Goal: Task Accomplishment & Management: Manage account settings

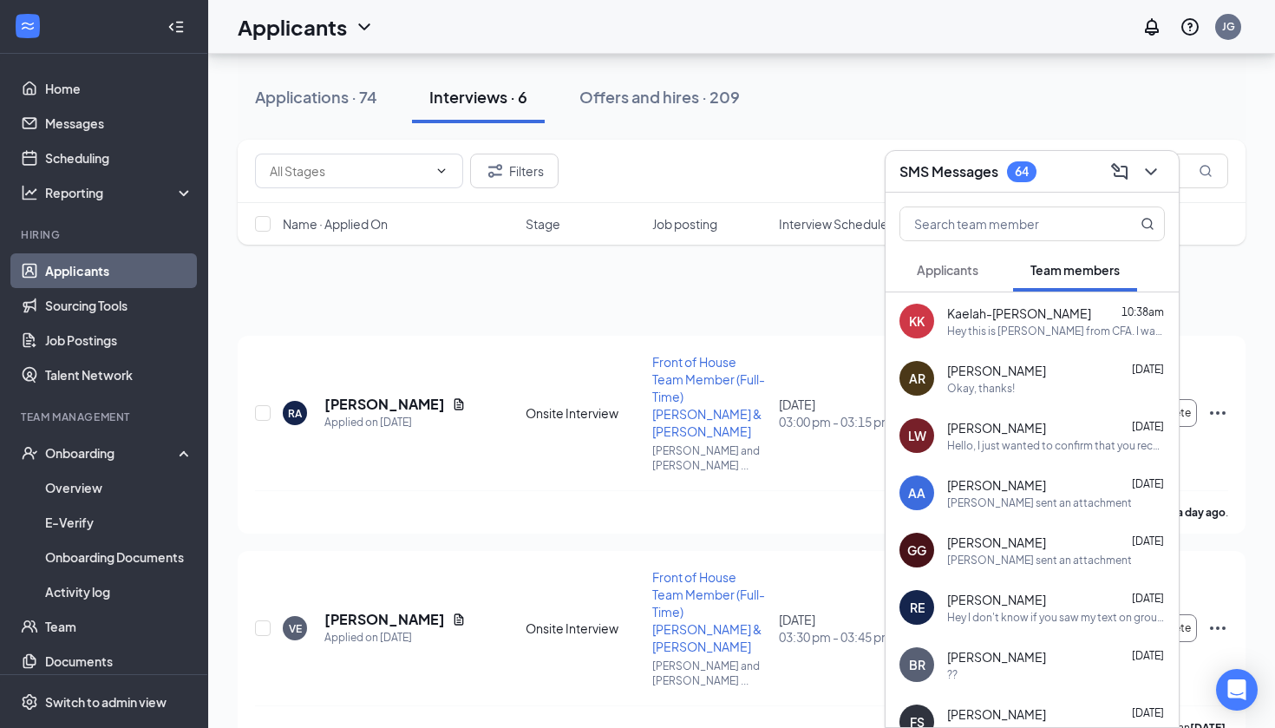
scroll to position [710, 0]
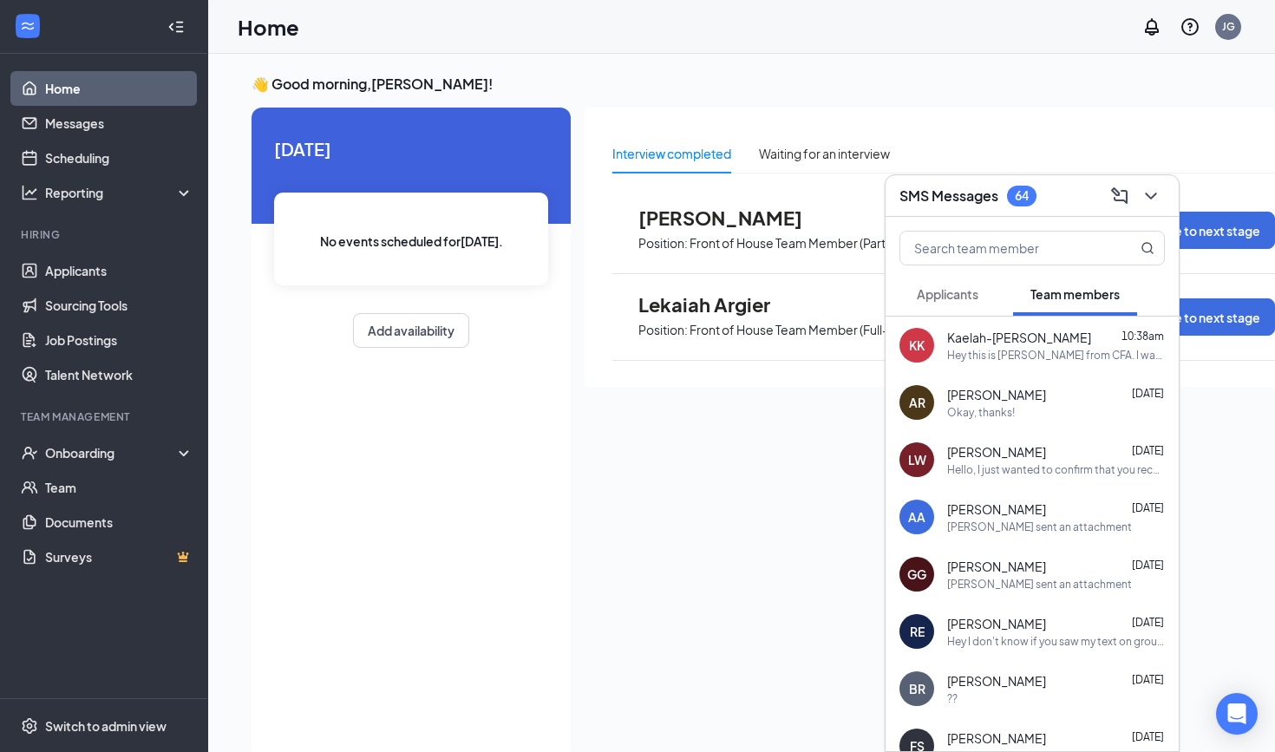
click at [1156, 194] on icon "ChevronDown" at bounding box center [1150, 196] width 11 height 7
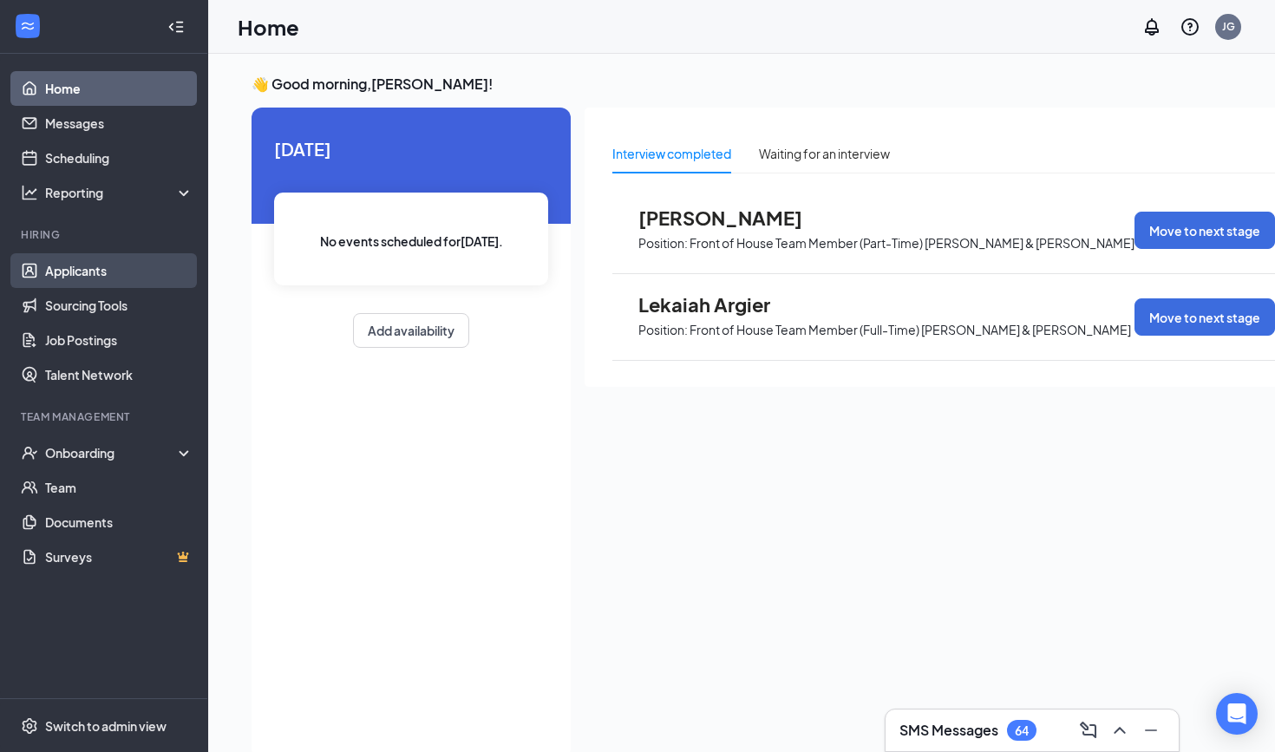
click at [105, 274] on link "Applicants" at bounding box center [119, 270] width 148 height 35
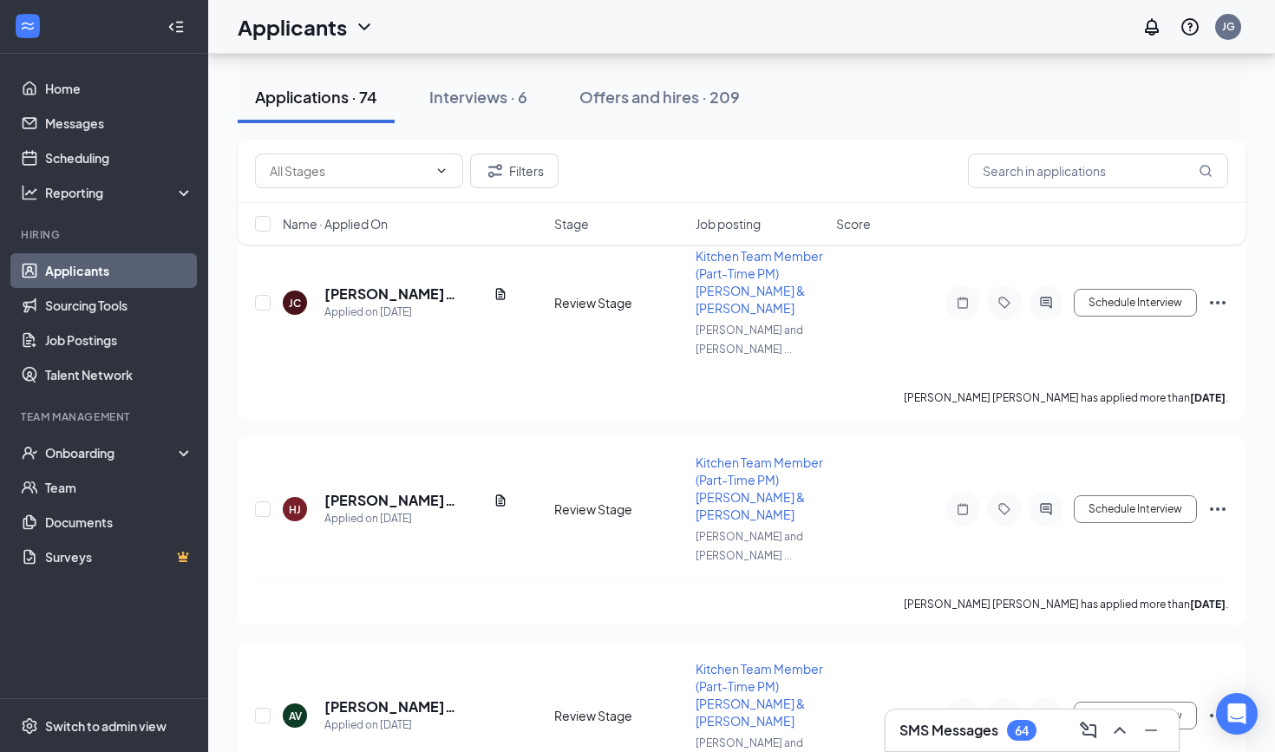
scroll to position [4238, 0]
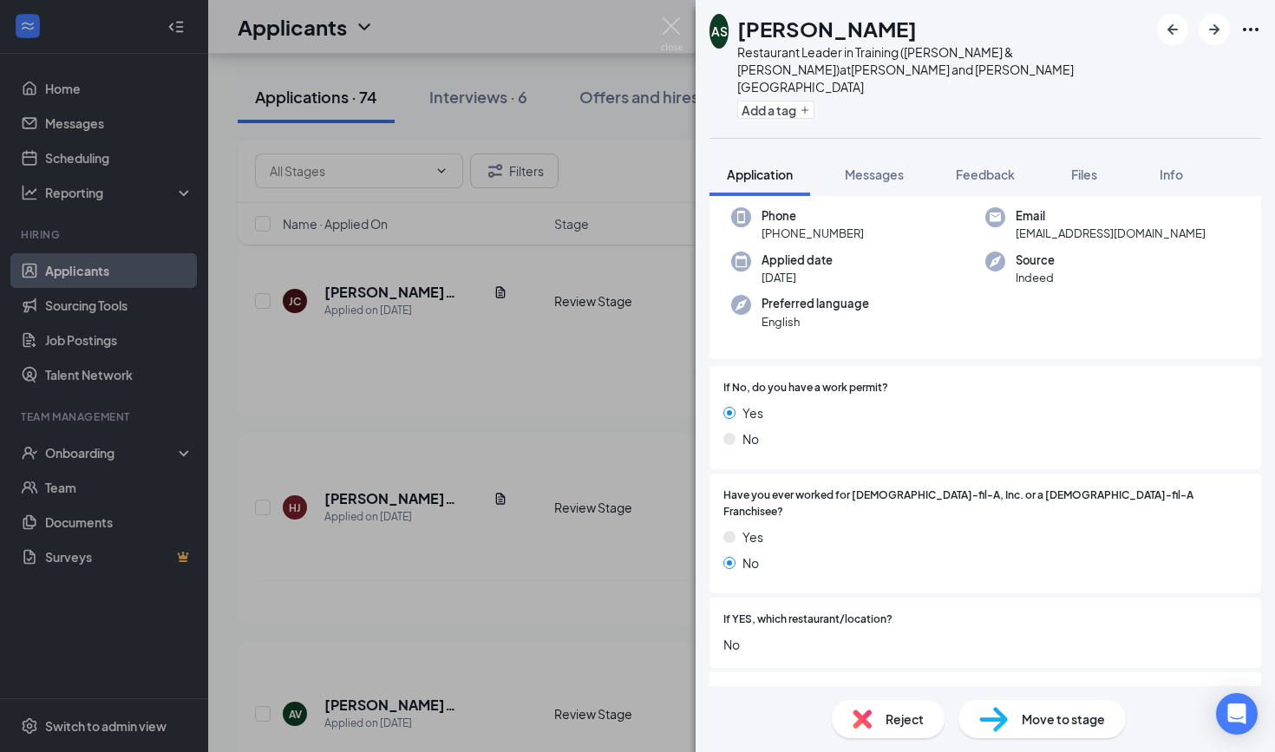
scroll to position [106, 0]
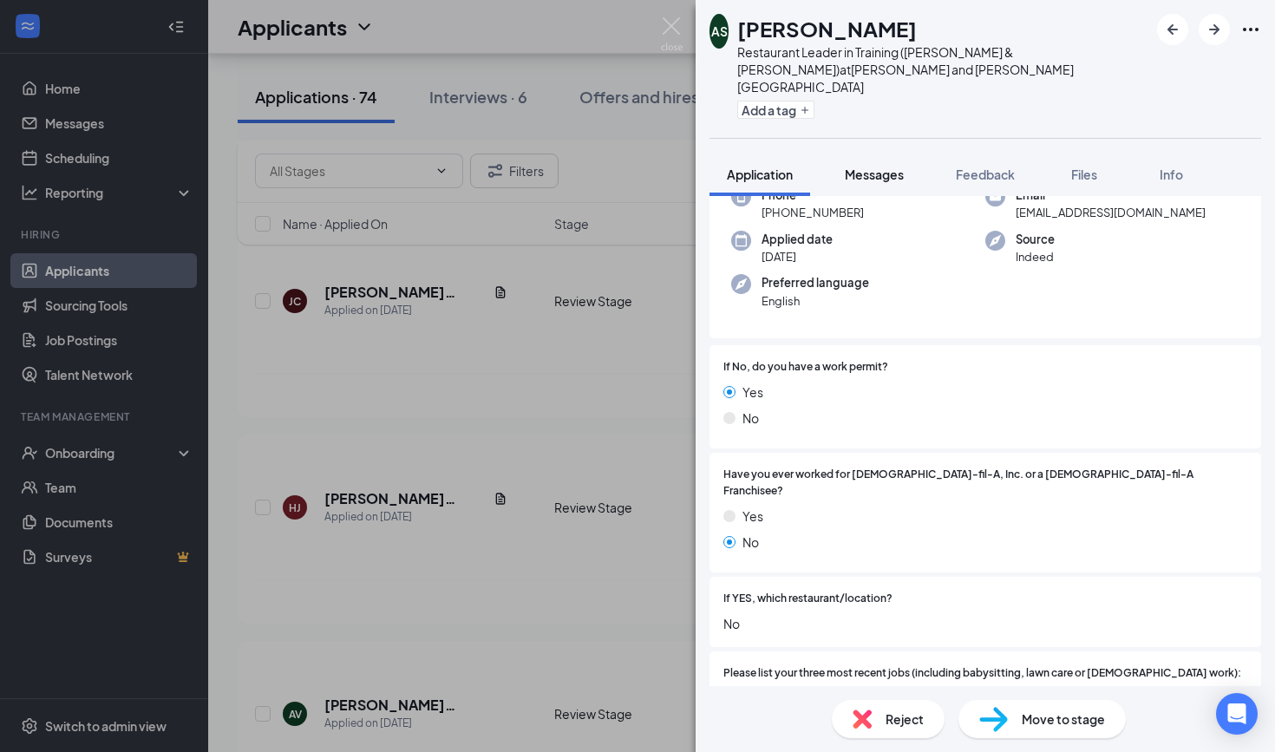
click at [862, 166] on div "Messages" at bounding box center [874, 174] width 59 height 17
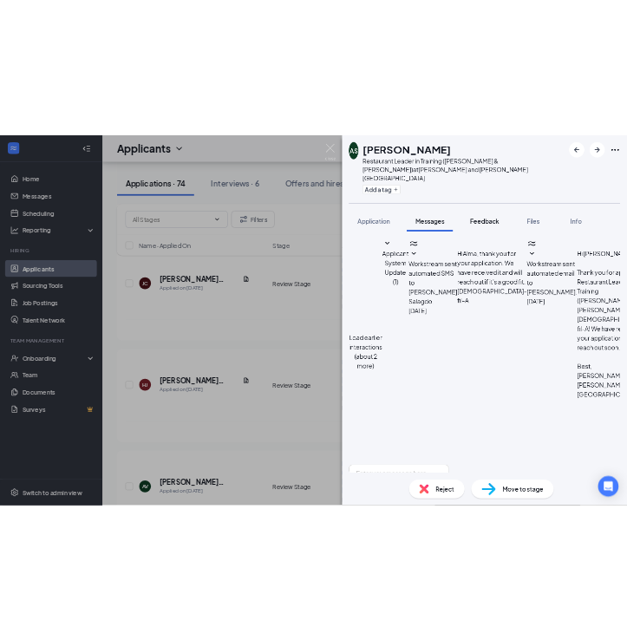
scroll to position [472, 0]
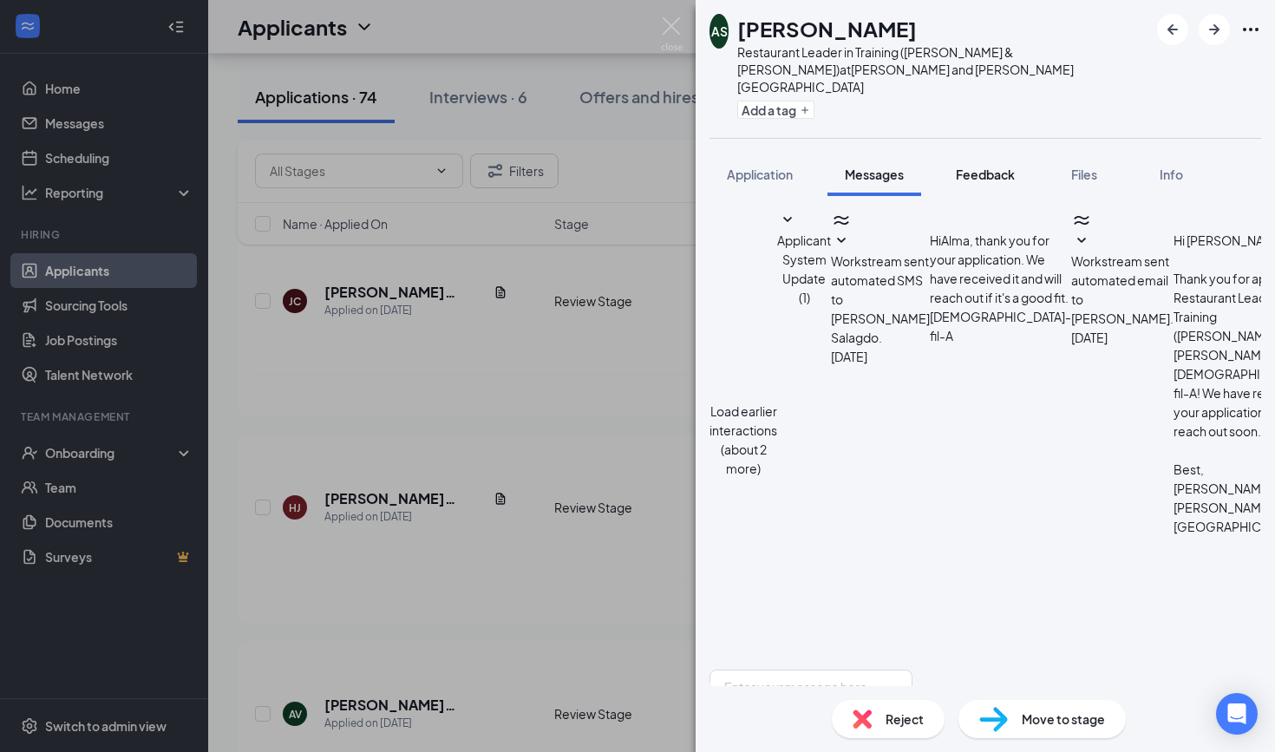
click at [1005, 153] on button "Feedback" at bounding box center [986, 174] width 94 height 43
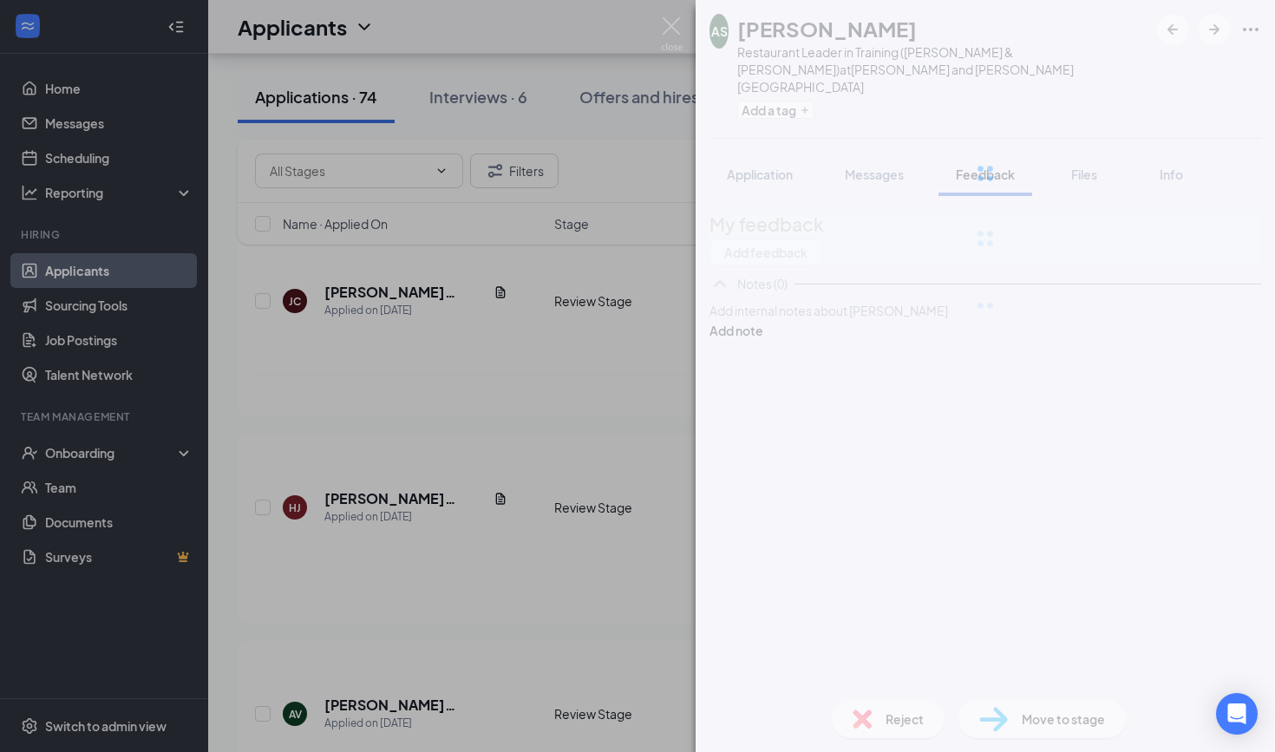
click at [995, 155] on div at bounding box center [986, 173] width 580 height 347
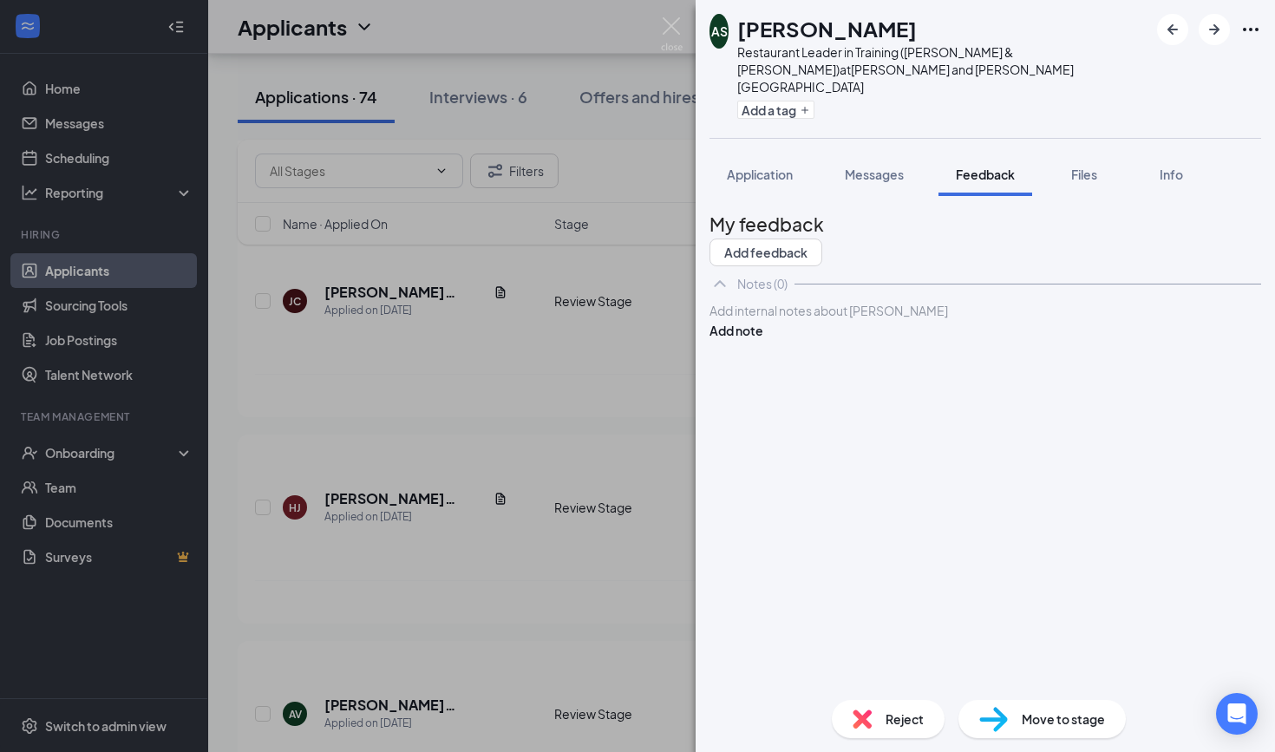
click at [887, 320] on div at bounding box center [986, 311] width 550 height 18
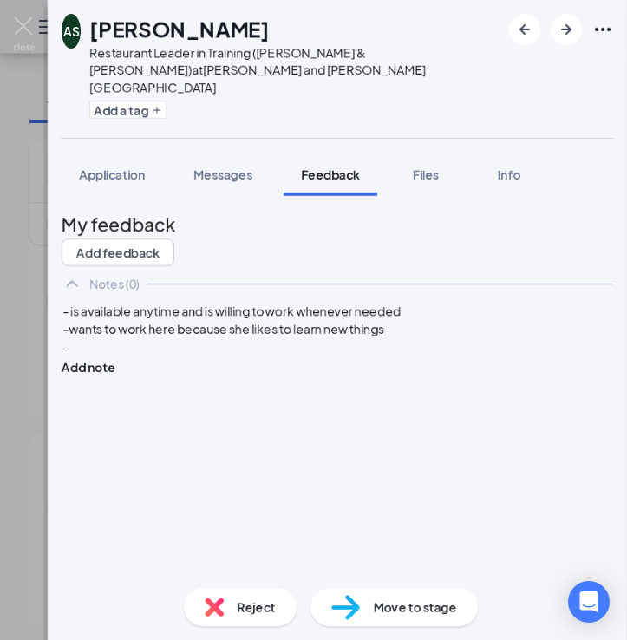
click at [440, 338] on div "-wants to work here because she likes to learn new things" at bounding box center [337, 329] width 550 height 18
click at [238, 357] on div "-" at bounding box center [337, 347] width 550 height 18
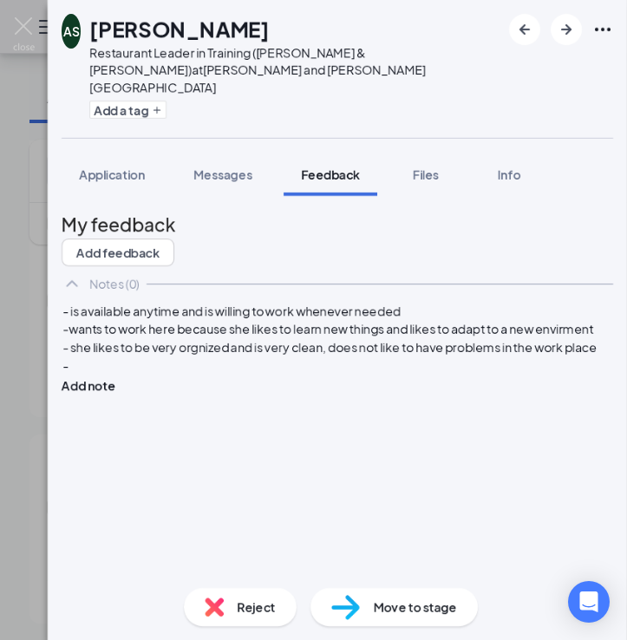
click at [122, 375] on div "-" at bounding box center [337, 366] width 550 height 18
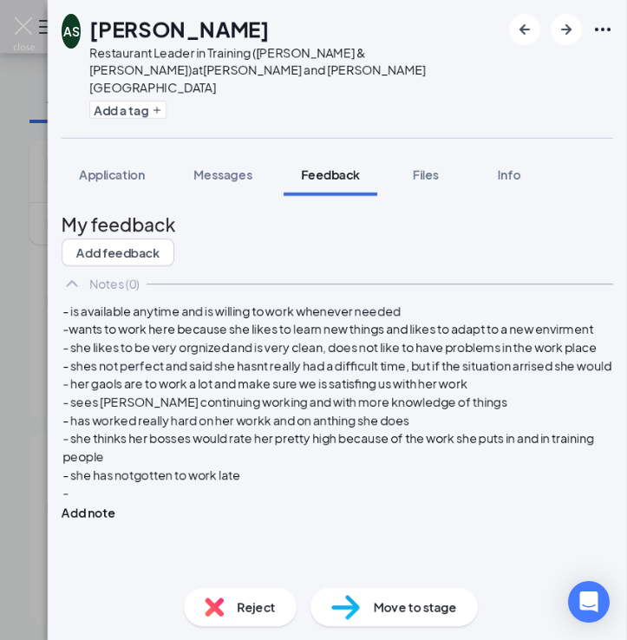
scroll to position [58, 0]
click at [320, 502] on div "-" at bounding box center [337, 493] width 550 height 18
click at [312, 484] on div "- she has notgotten to work late" at bounding box center [337, 475] width 550 height 18
click at [208, 482] on span "- she has notgotten to work late" at bounding box center [151, 475] width 178 height 16
click at [179, 522] on div "- is available anytime and is willing to work whenever needed -wants to work he…" at bounding box center [338, 411] width 552 height 221
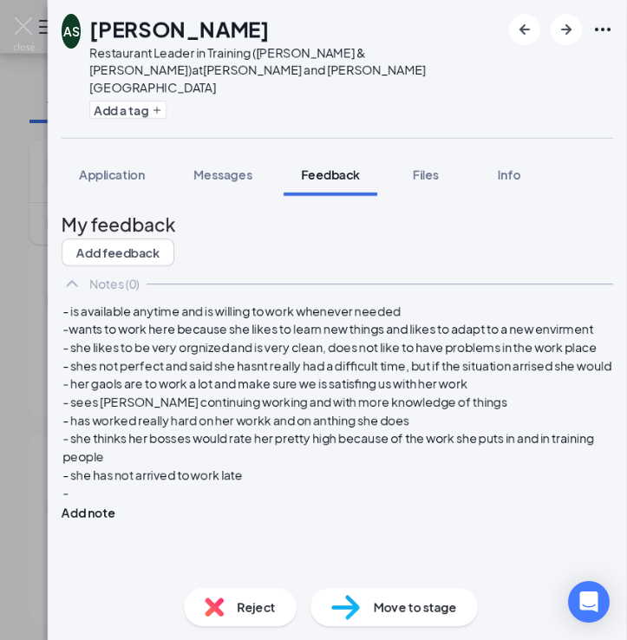
click at [162, 502] on div "-" at bounding box center [337, 493] width 550 height 18
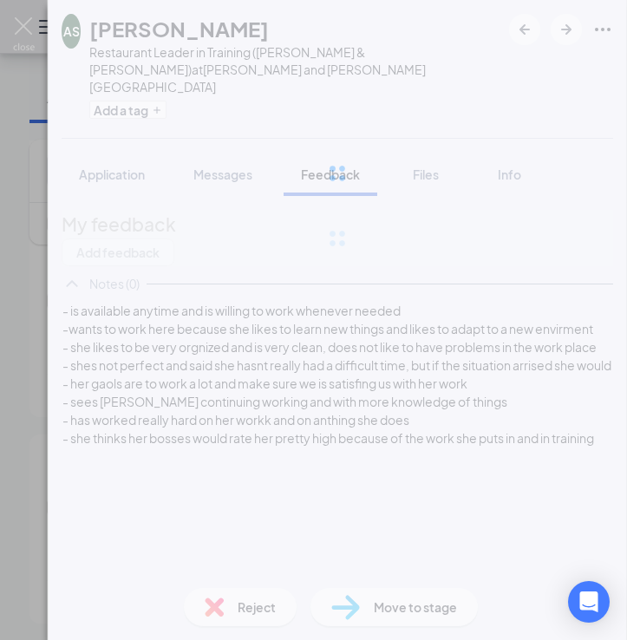
scroll to position [0, 0]
